Goal: Task Accomplishment & Management: Complete application form

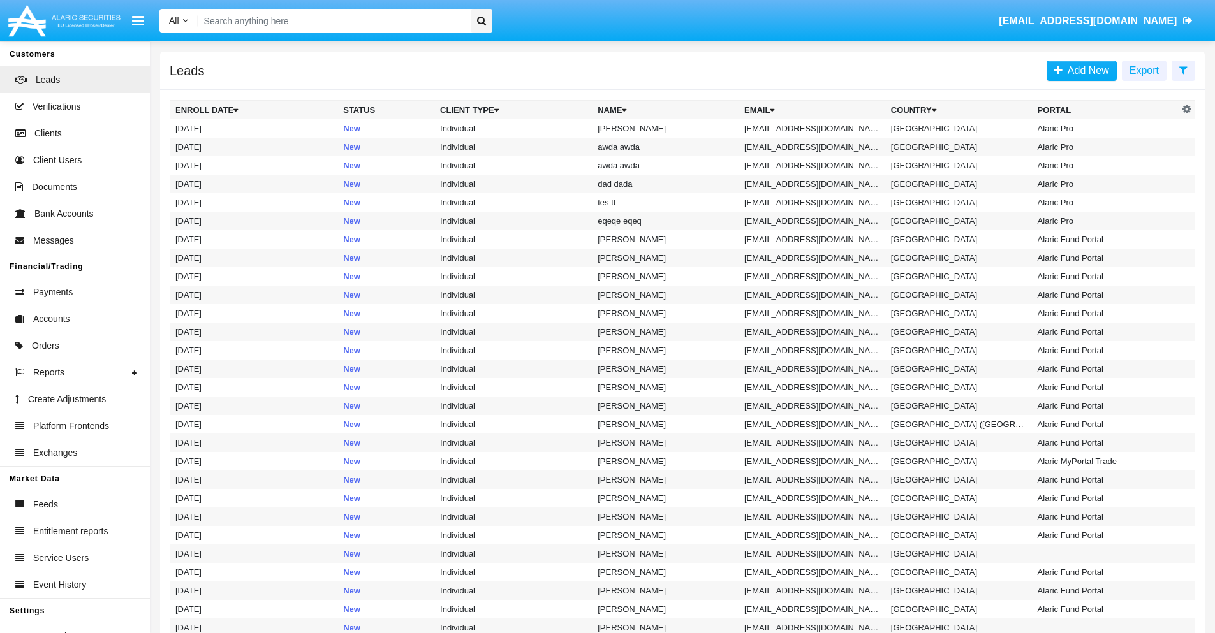
click at [1183, 70] on icon at bounding box center [1183, 70] width 8 height 10
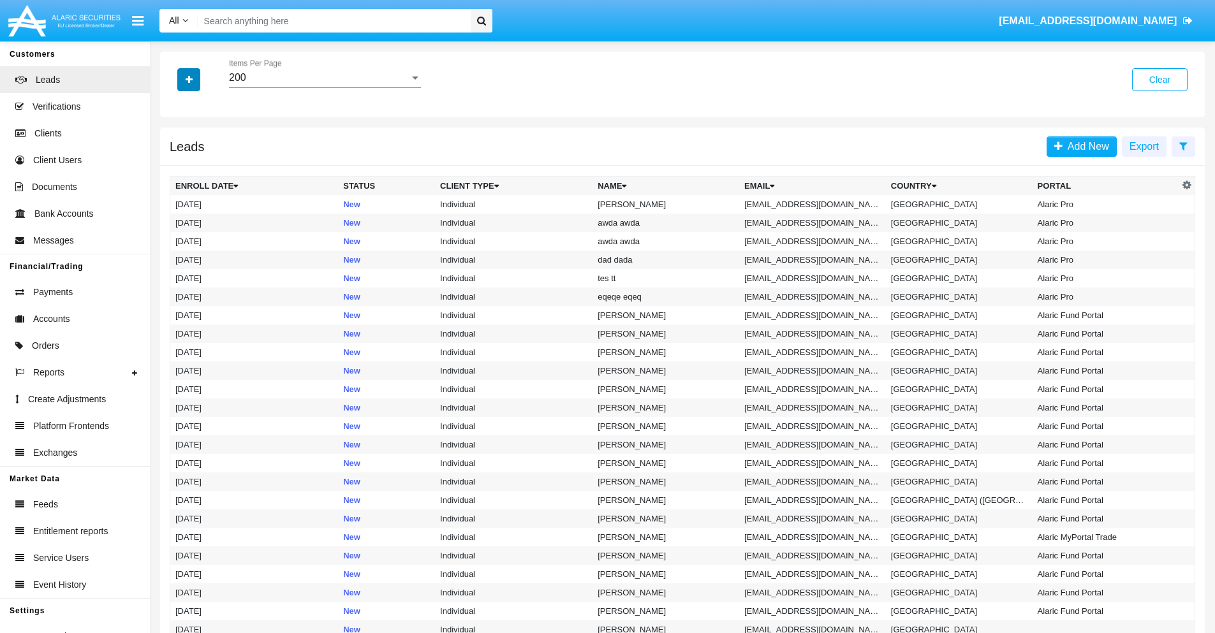
click at [189, 79] on icon "button" at bounding box center [189, 79] width 7 height 9
click at [198, 161] on span "Email" at bounding box center [199, 161] width 26 height 15
click at [175, 166] on input "Email" at bounding box center [175, 166] width 1 height 1
checkbox input "true"
click at [189, 79] on icon "button" at bounding box center [189, 79] width 7 height 9
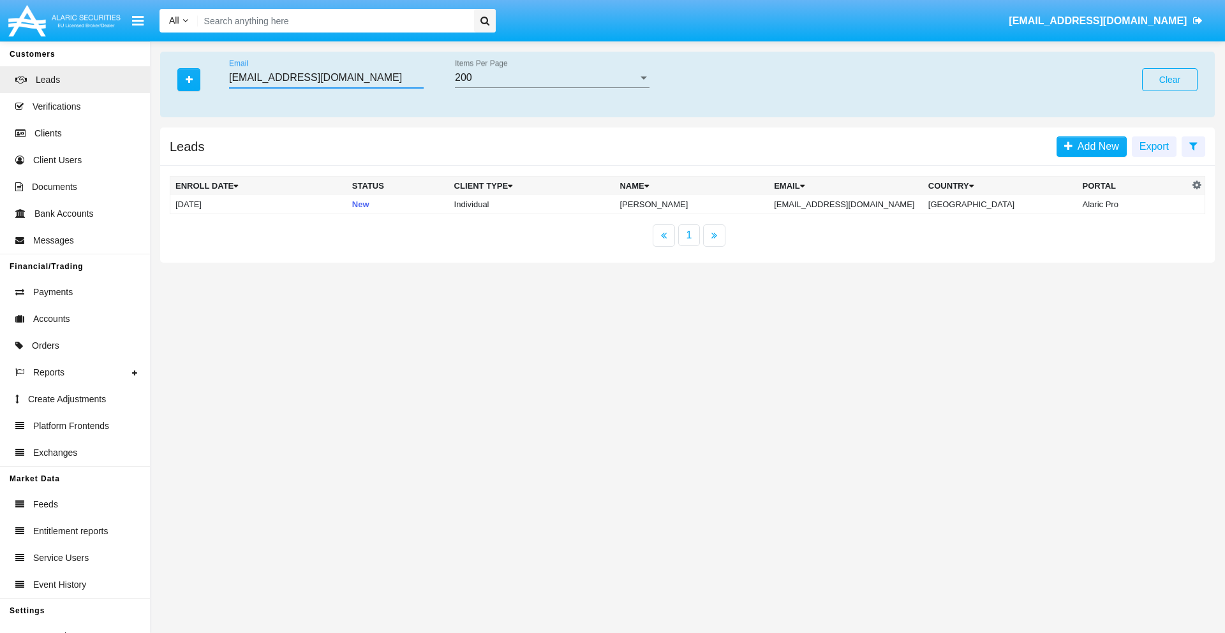
type input "9pnjh7u96@6-av1x.cn"
click at [853, 204] on td "9pnjh7u96@6-av1x.cn" at bounding box center [846, 204] width 154 height 19
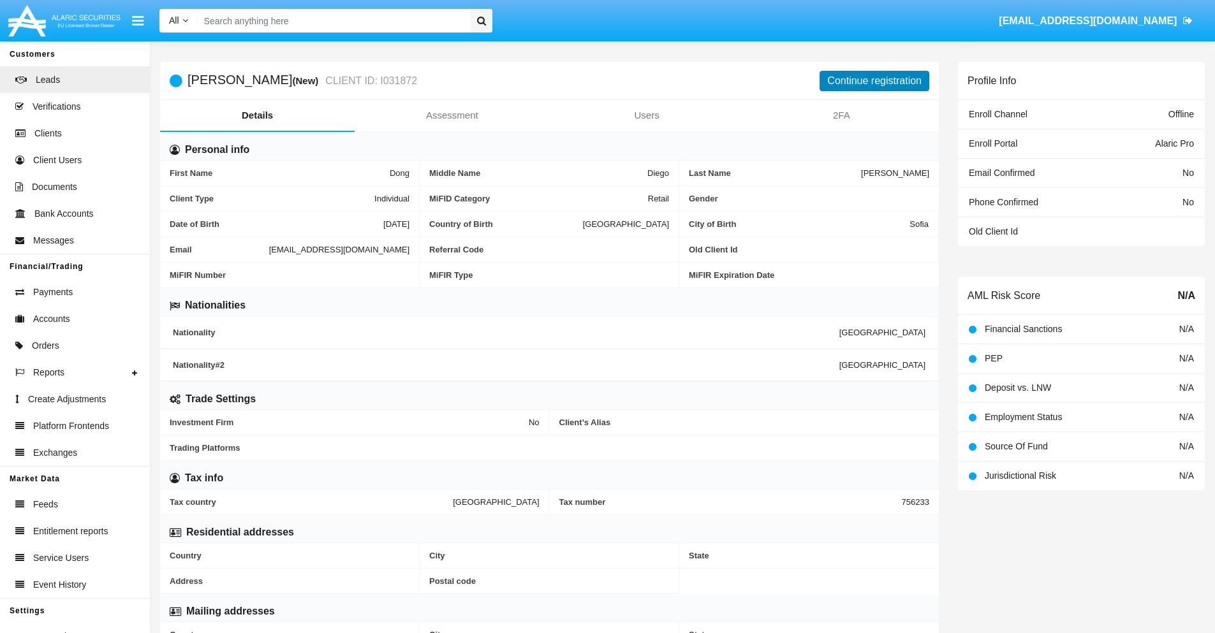
click at [875, 80] on button "Continue registration" at bounding box center [875, 81] width 110 height 20
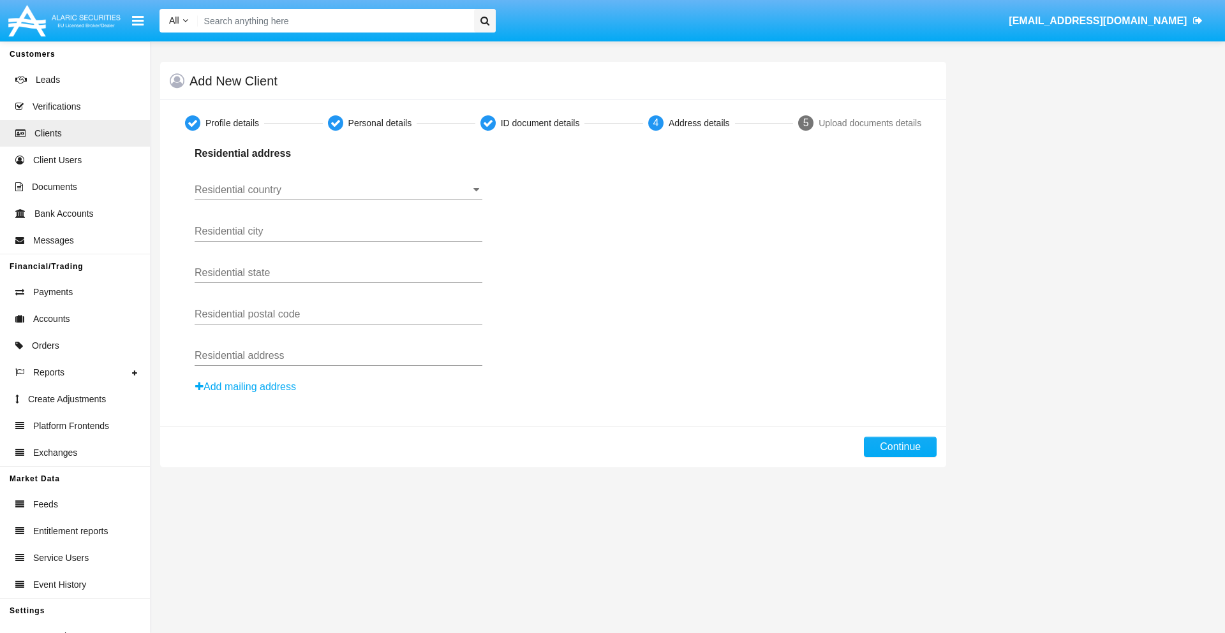
click at [338, 190] on input "Residential country" at bounding box center [339, 189] width 288 height 11
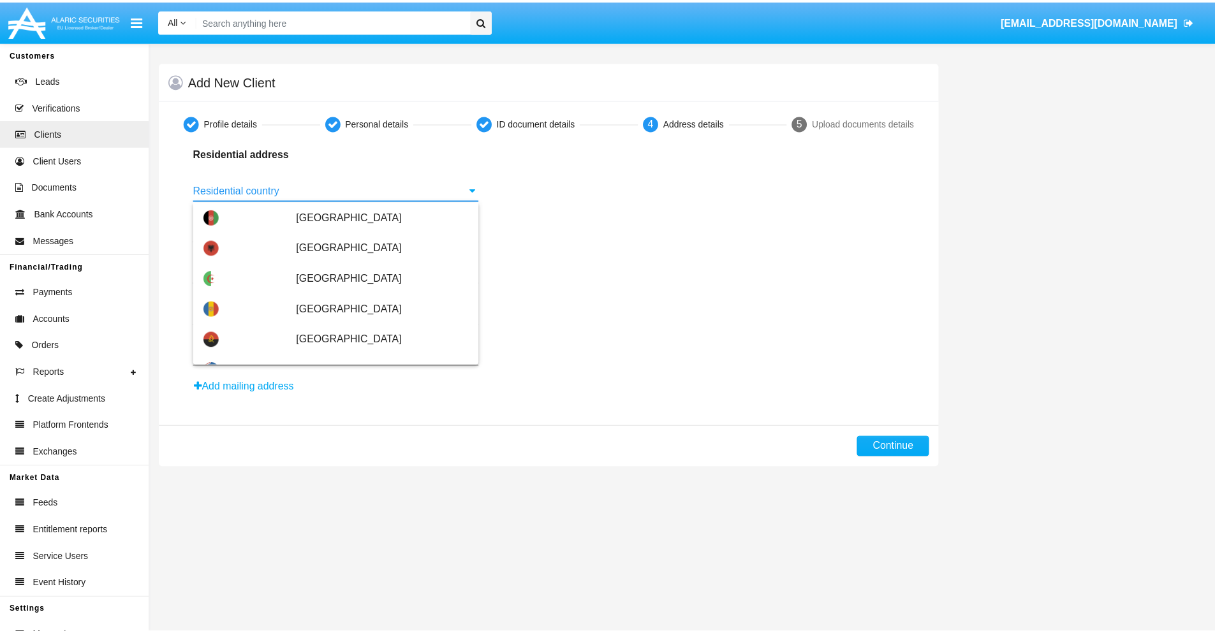
scroll to position [755, 0]
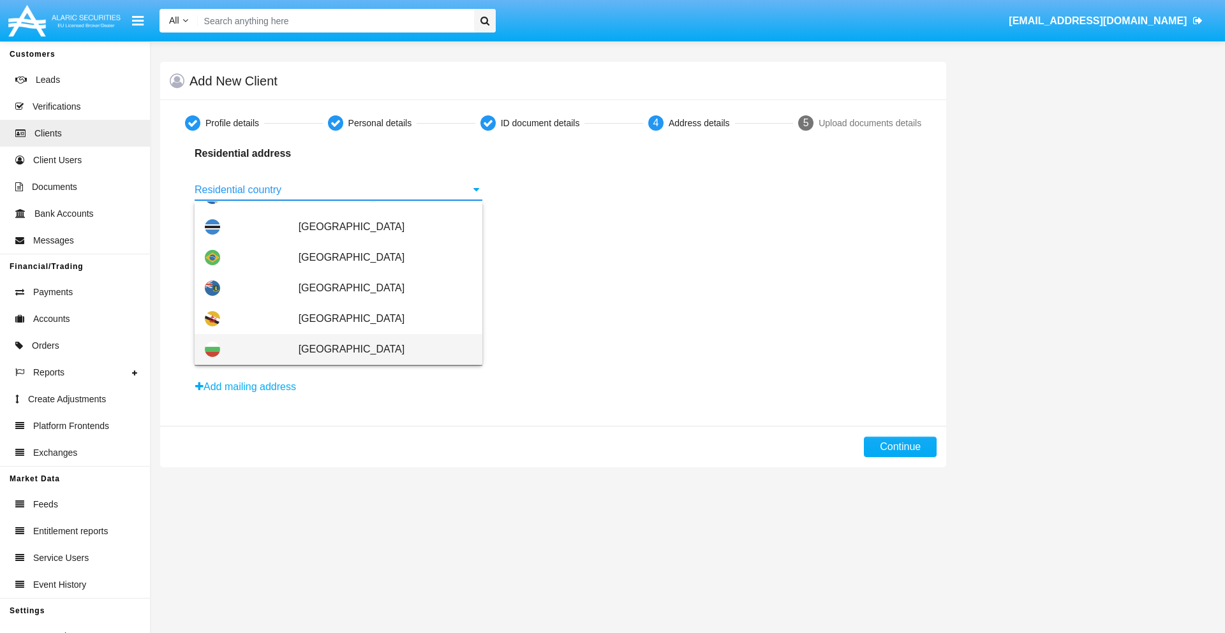
click at [378, 350] on span "[GEOGRAPHIC_DATA]" at bounding box center [386, 349] width 174 height 31
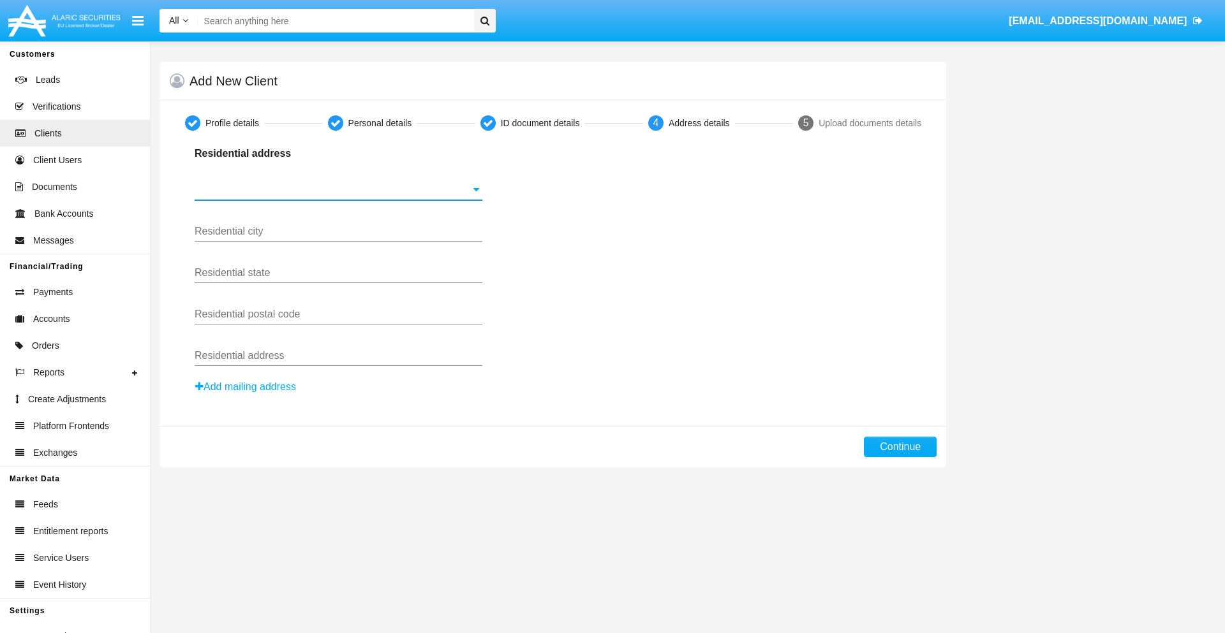
type input "[GEOGRAPHIC_DATA]"
type input "Sofia"
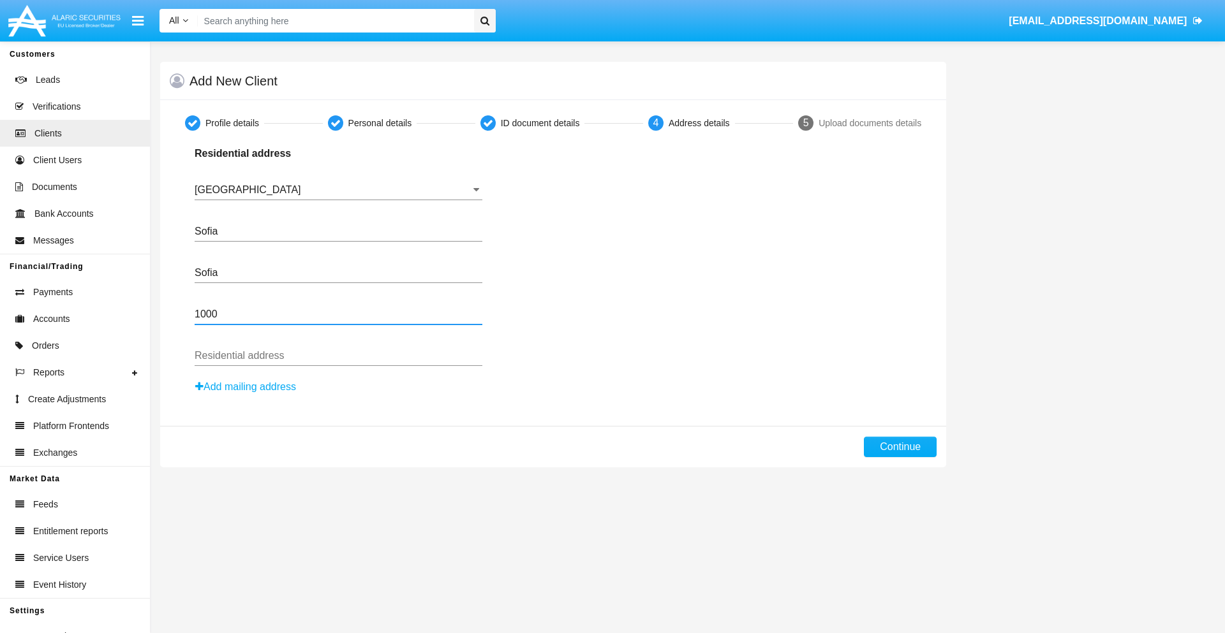
type input "1000"
type input "Vasil Levski"
click at [900, 447] on button "Continue" at bounding box center [900, 447] width 73 height 20
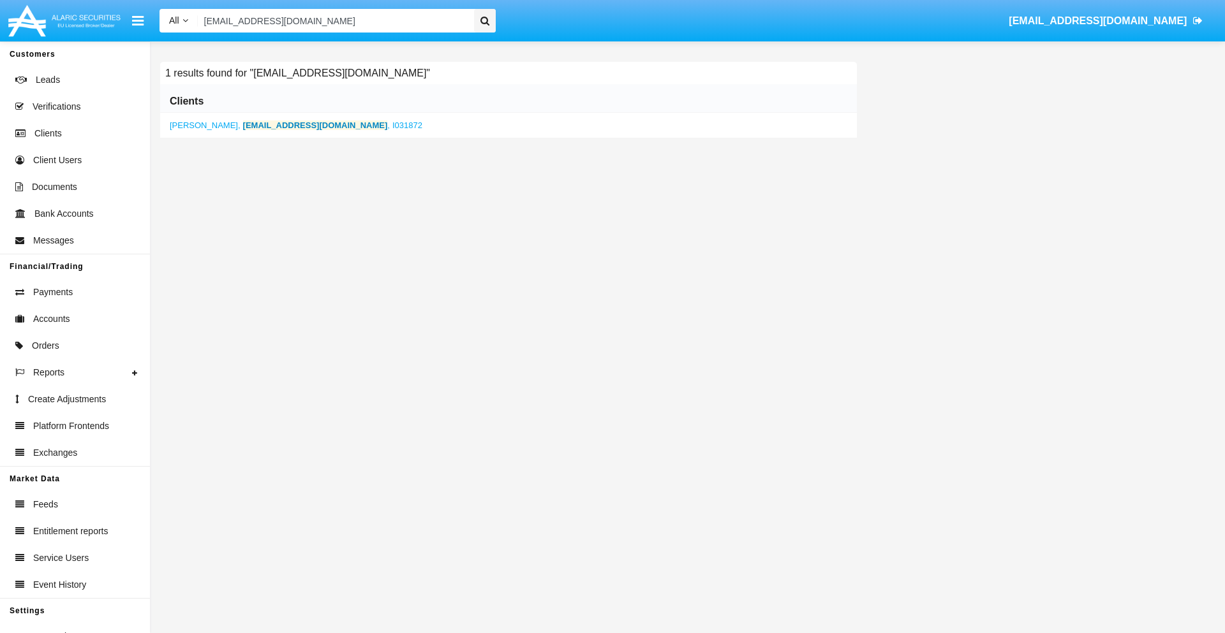
type input "9pnjh7u96@6-av1x.cn"
click at [264, 125] on b "9pnjh7u96@6-av1x.cn" at bounding box center [315, 126] width 145 height 10
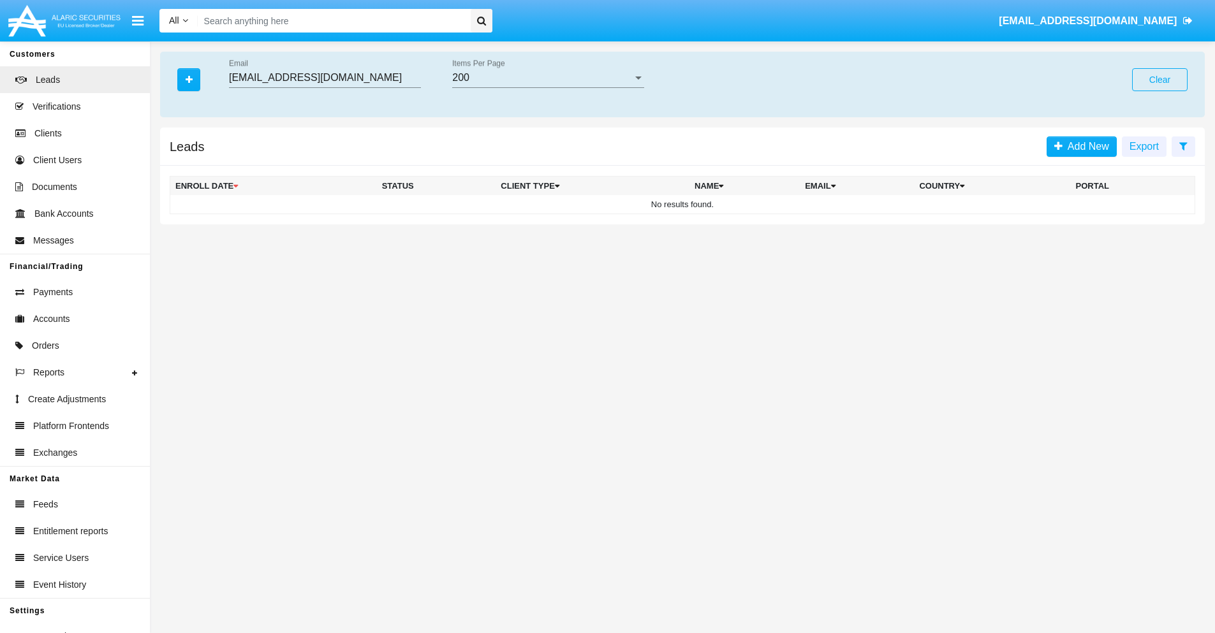
click at [1160, 80] on button "Clear" at bounding box center [1159, 79] width 55 height 23
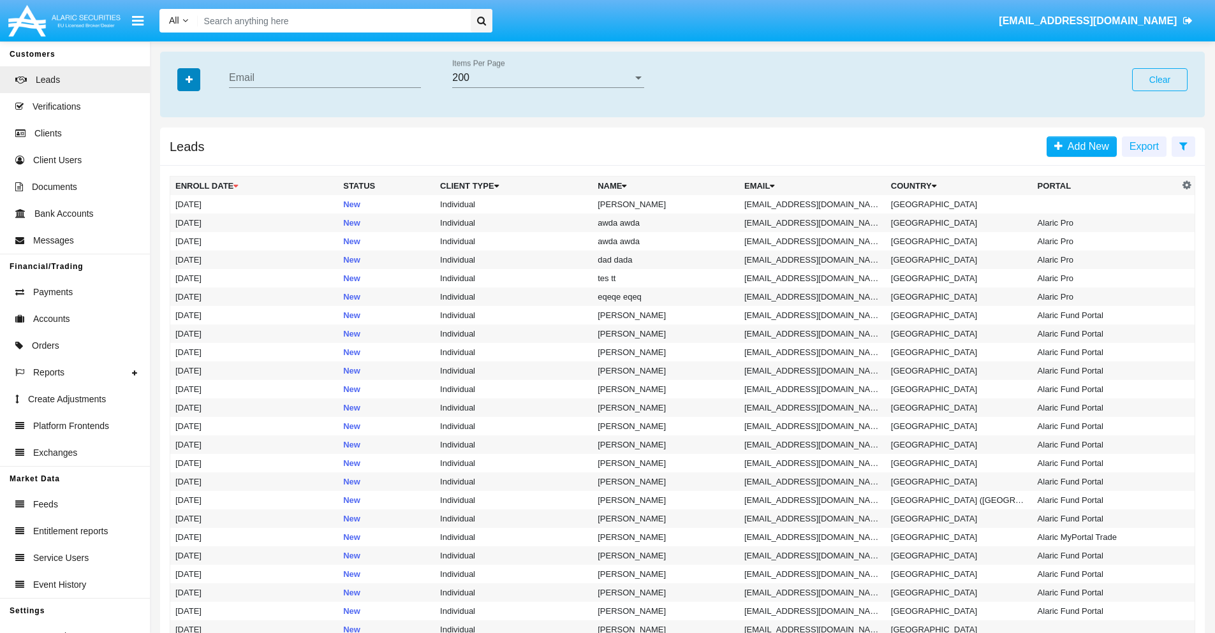
click at [189, 79] on icon "button" at bounding box center [189, 79] width 7 height 9
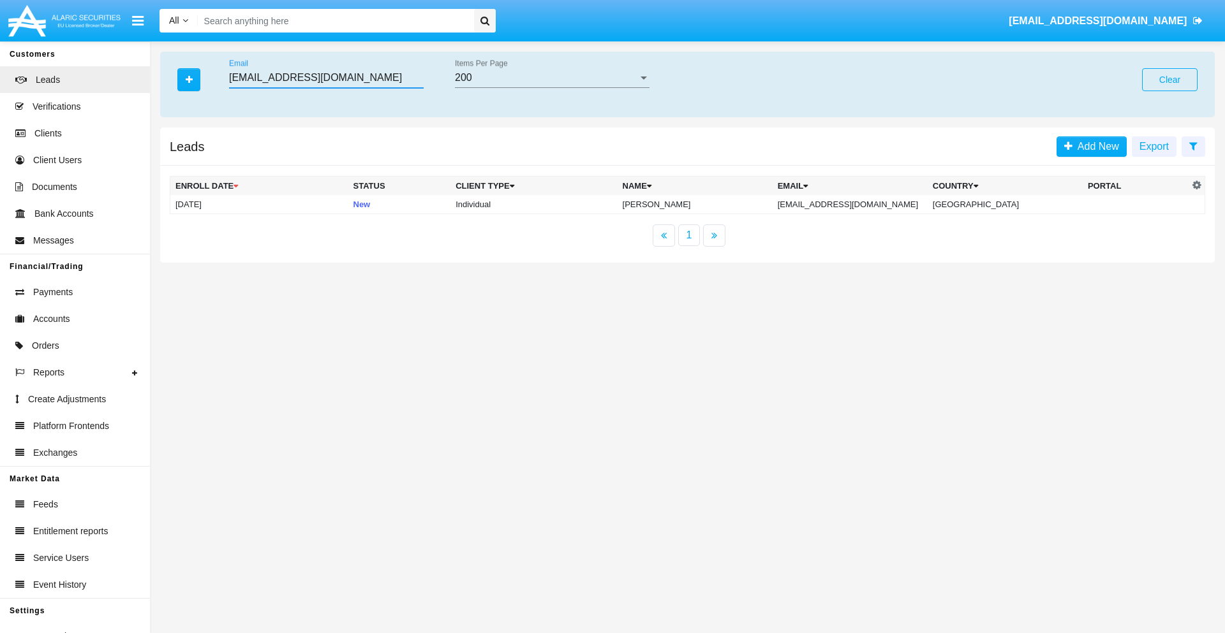
type input "gl7.6@tzqu.sg"
click at [864, 204] on td "gl7.6@tzqu.sg" at bounding box center [849, 204] width 155 height 19
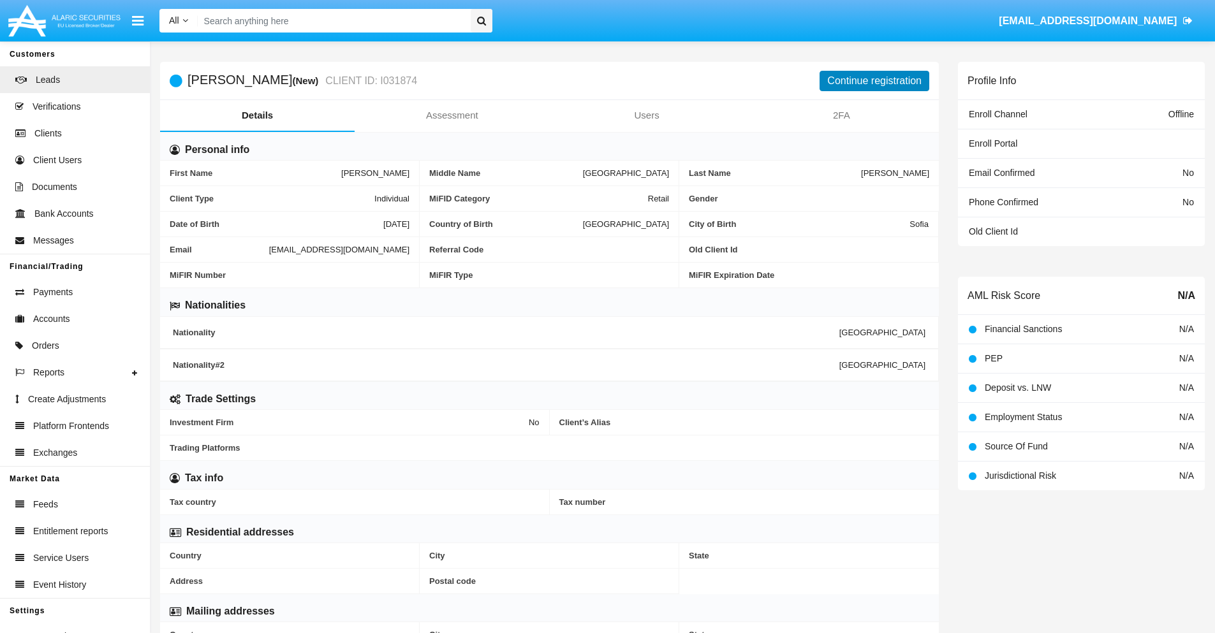
click at [875, 80] on button "Continue registration" at bounding box center [875, 81] width 110 height 20
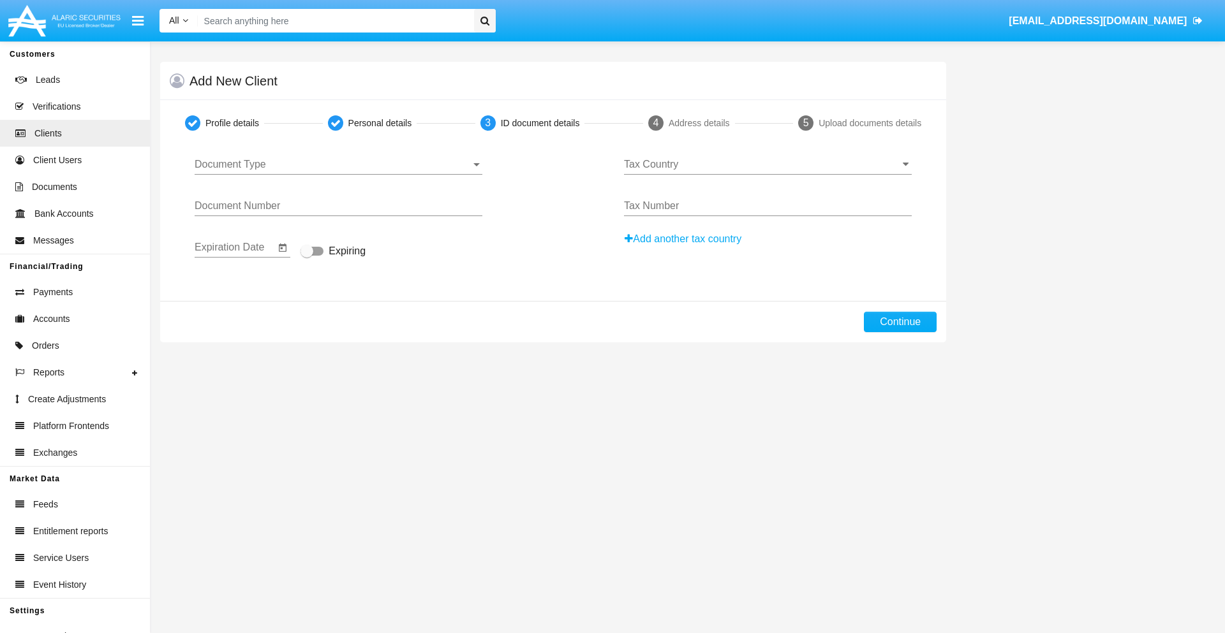
click at [338, 165] on span "Document Type" at bounding box center [333, 164] width 276 height 11
click at [338, 174] on span "Passport" at bounding box center [339, 174] width 288 height 31
type input "eaIxBIuiNkJWjaL"
click at [333, 252] on span "Expiring" at bounding box center [347, 251] width 37 height 15
click at [307, 256] on input "Expiring" at bounding box center [306, 256] width 1 height 1
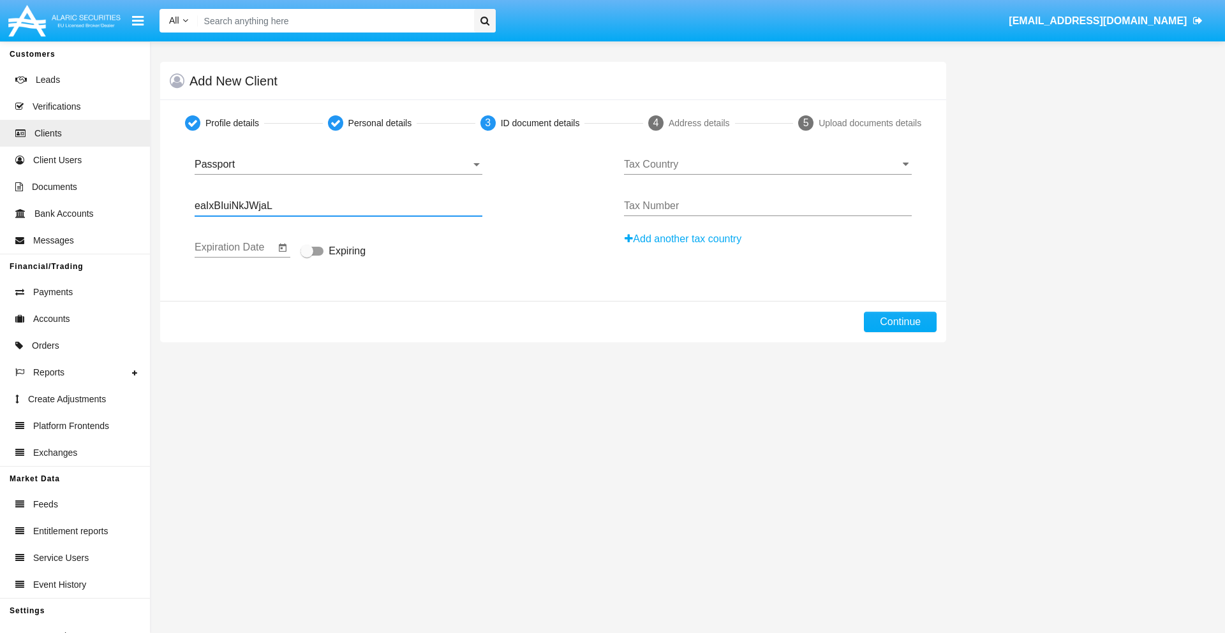
checkbox input "true"
click at [767, 165] on input "Tax Country" at bounding box center [768, 164] width 288 height 11
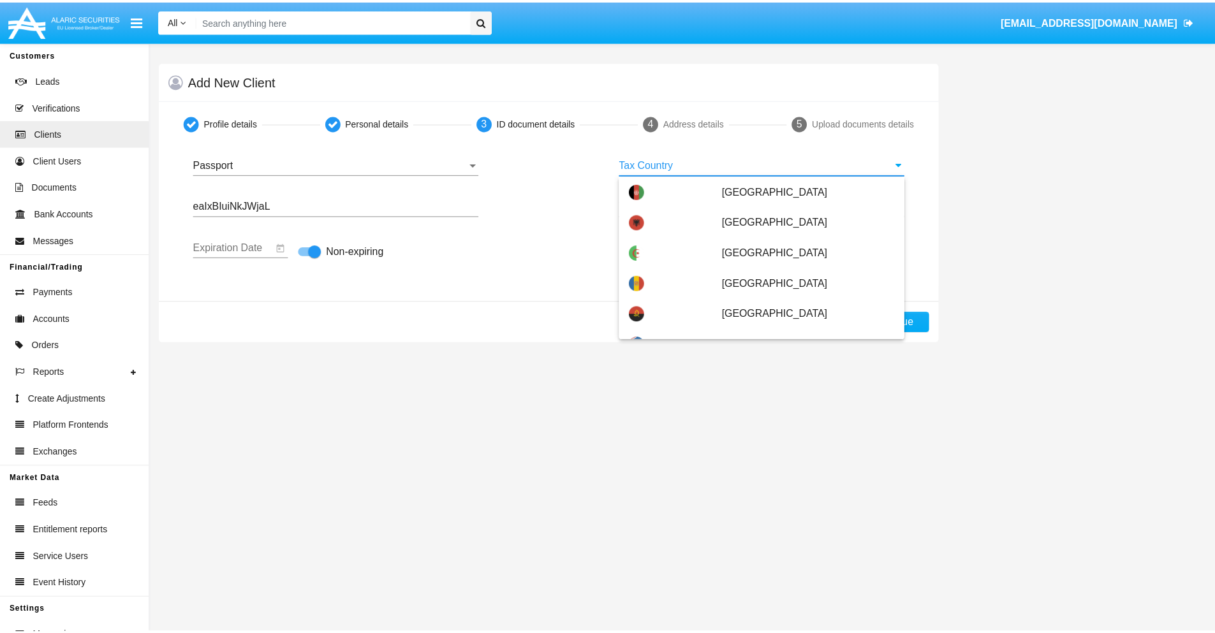
scroll to position [3052, 0]
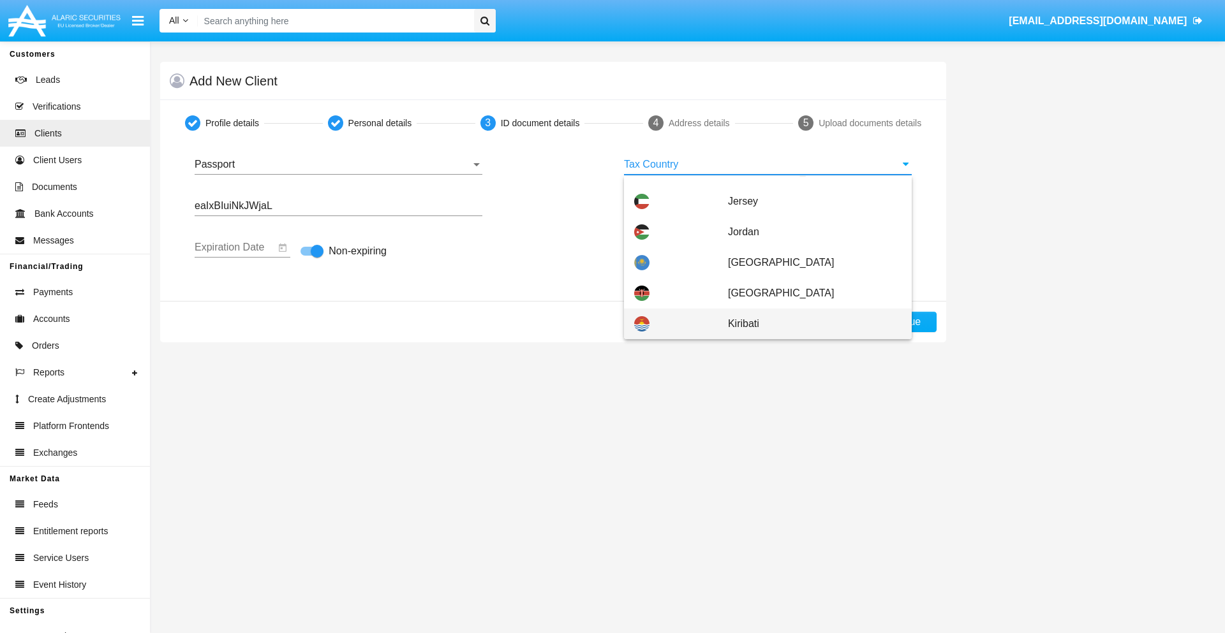
click at [808, 324] on span "Kiribati" at bounding box center [815, 324] width 174 height 31
type input "Kiribati"
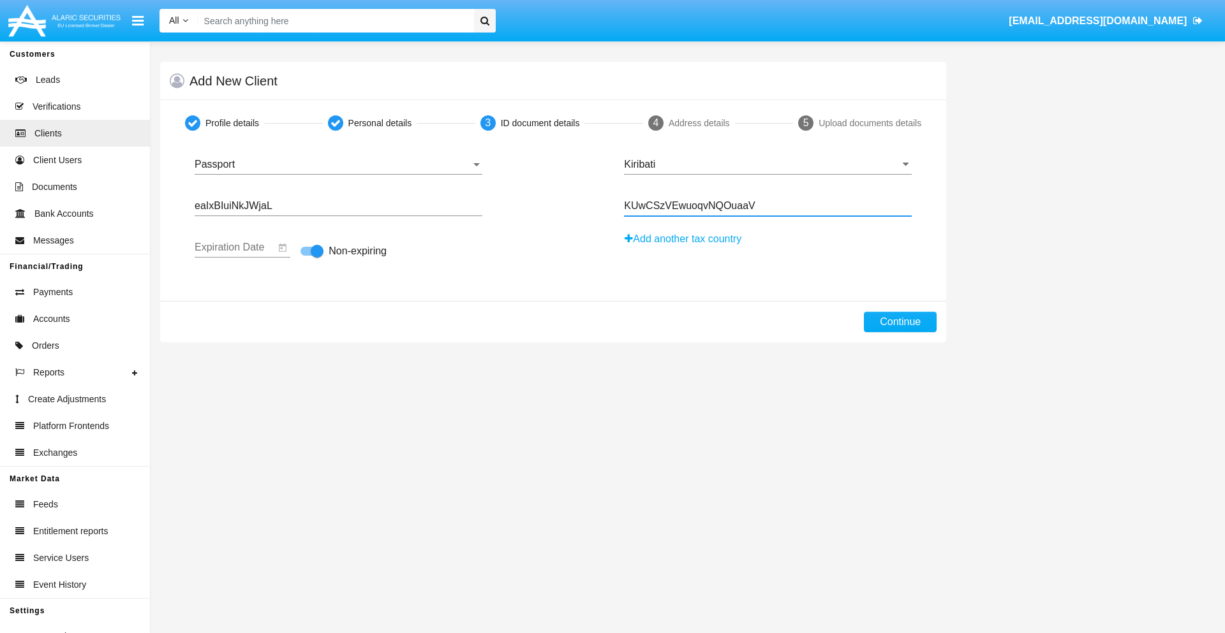
type input "KUwCSzVEwuoqvNQOuaaV"
click at [900, 322] on button "Continue" at bounding box center [900, 322] width 73 height 20
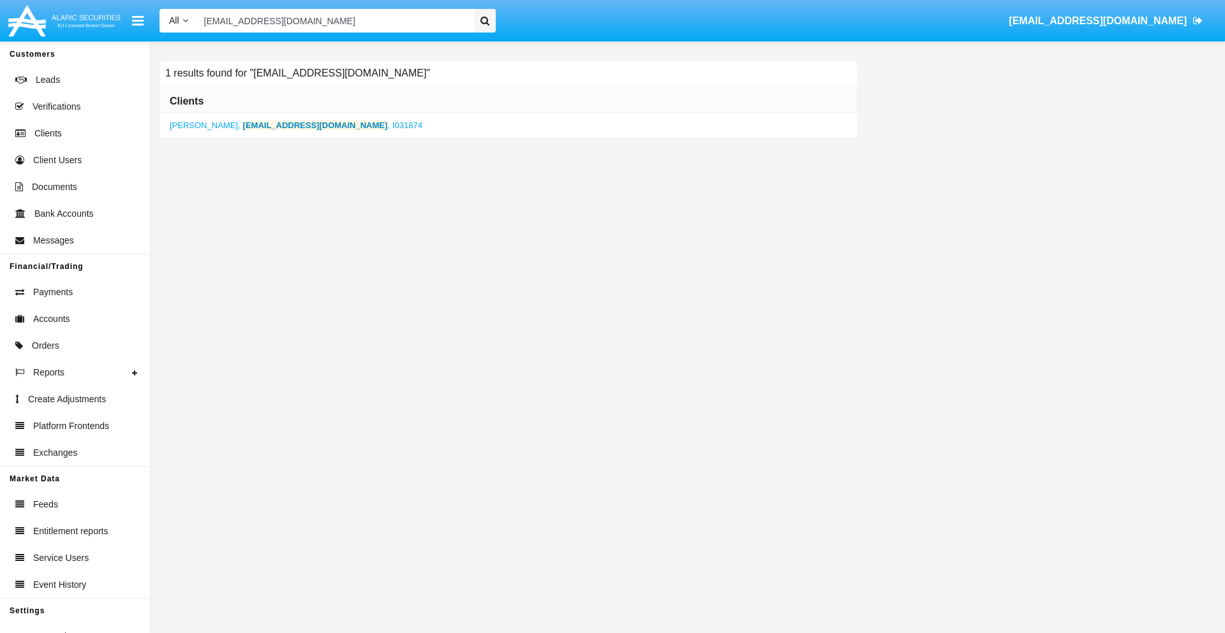
type input "[EMAIL_ADDRESS][DOMAIN_NAME]"
click at [262, 125] on b "[EMAIL_ADDRESS][DOMAIN_NAME]" at bounding box center [315, 126] width 145 height 10
